Goal: Information Seeking & Learning: Learn about a topic

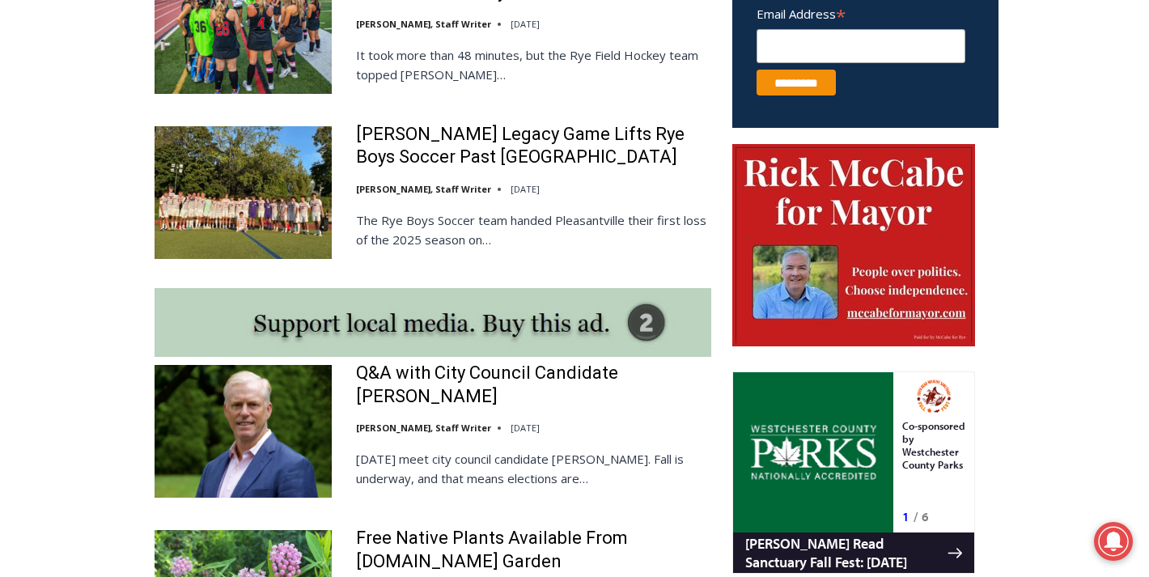
scroll to position [1388, 0]
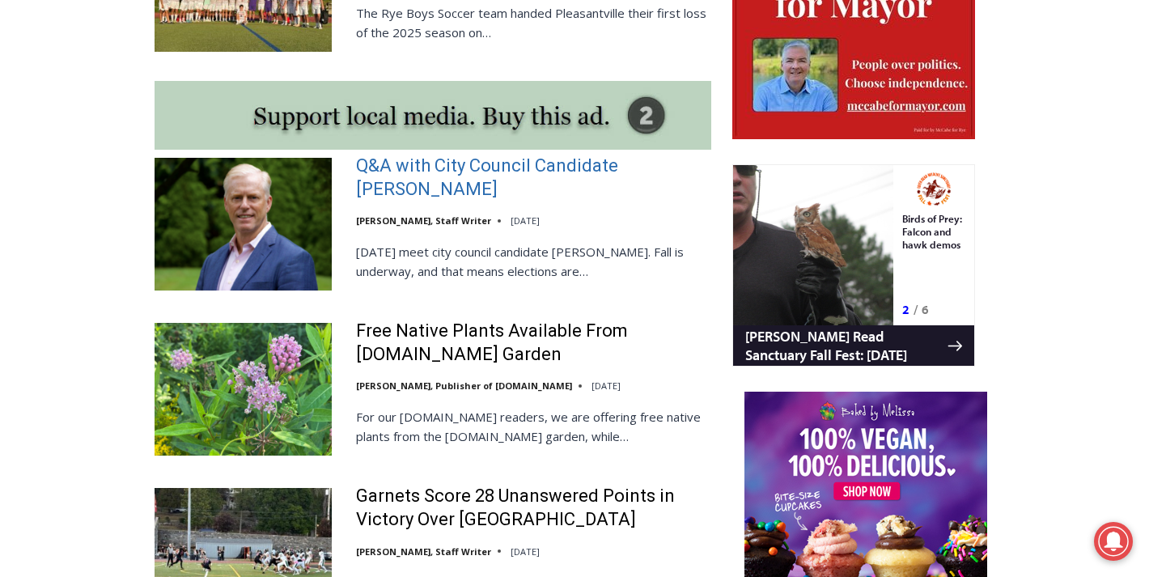
click at [547, 163] on link "Q&A with City Council Candidate [PERSON_NAME]" at bounding box center [533, 178] width 355 height 46
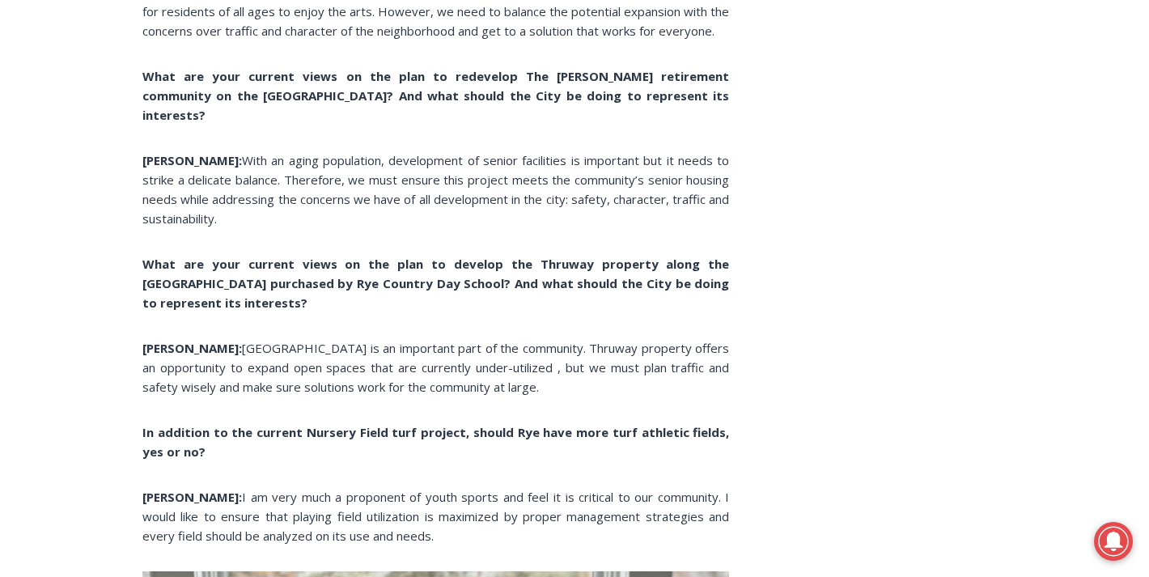
scroll to position [5555, 0]
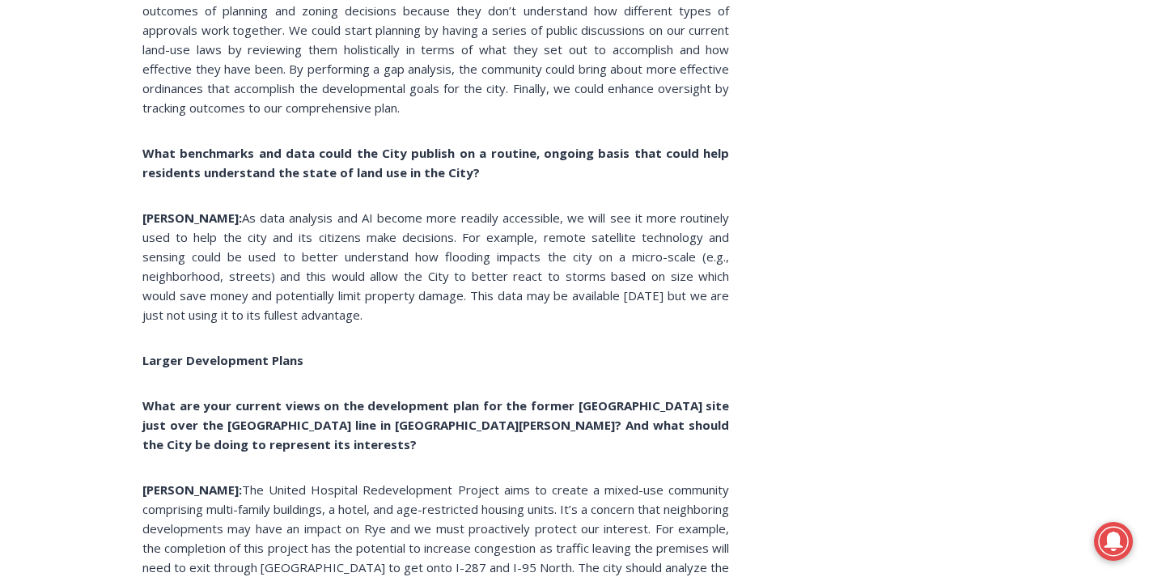
click at [587, 162] on p "What benchmarks and data could the City publish on a routine, ongoing basis tha…" at bounding box center [435, 162] width 587 height 39
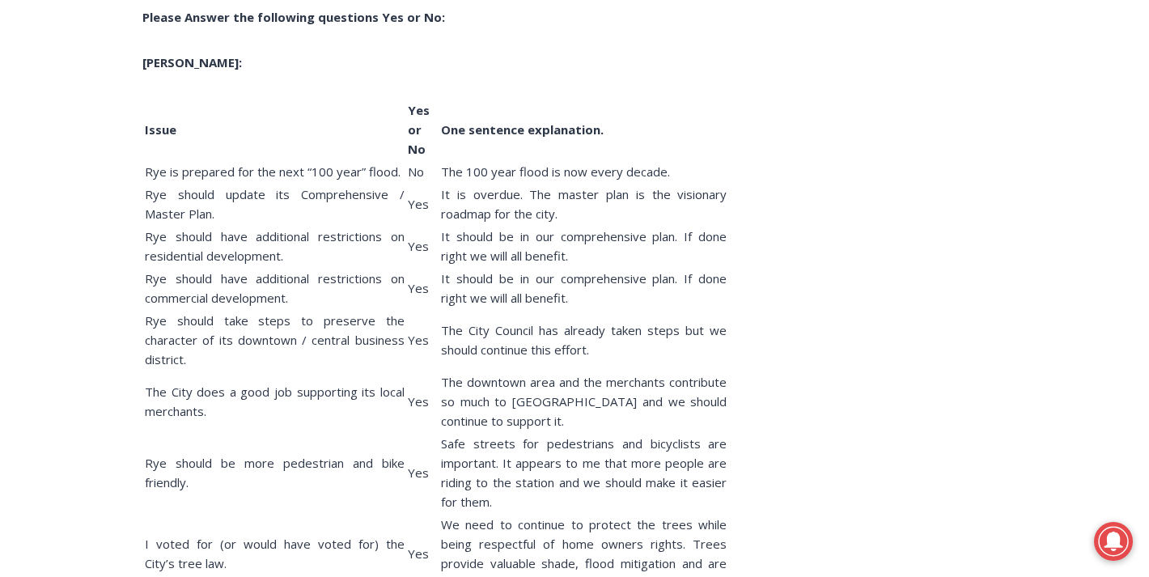
scroll to position [8629, 0]
